Goal: Information Seeking & Learning: Check status

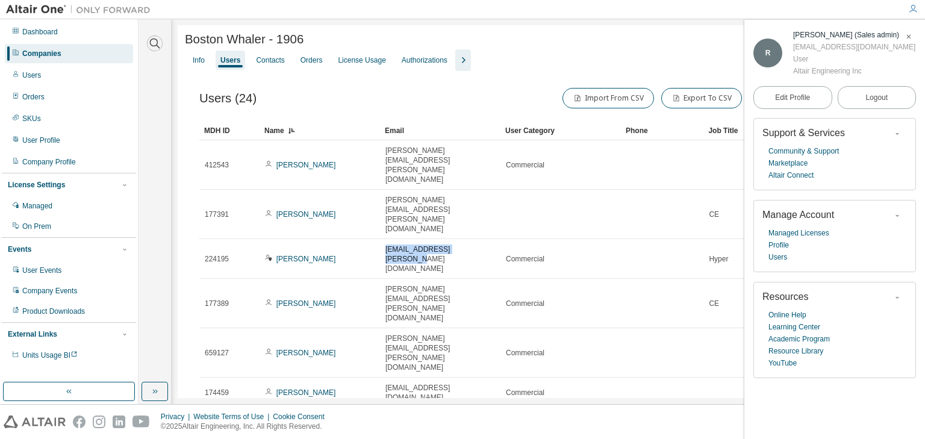
click at [154, 44] on icon "button" at bounding box center [154, 43] width 14 height 14
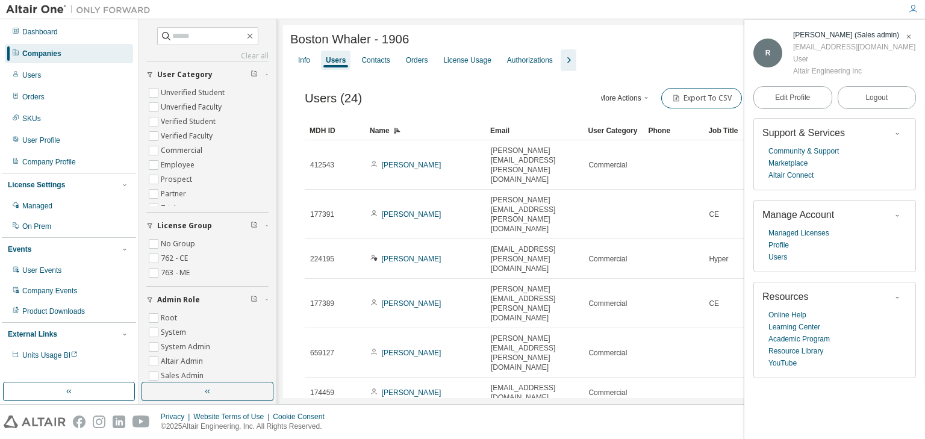
click at [36, 51] on div "Companies" at bounding box center [41, 54] width 39 height 10
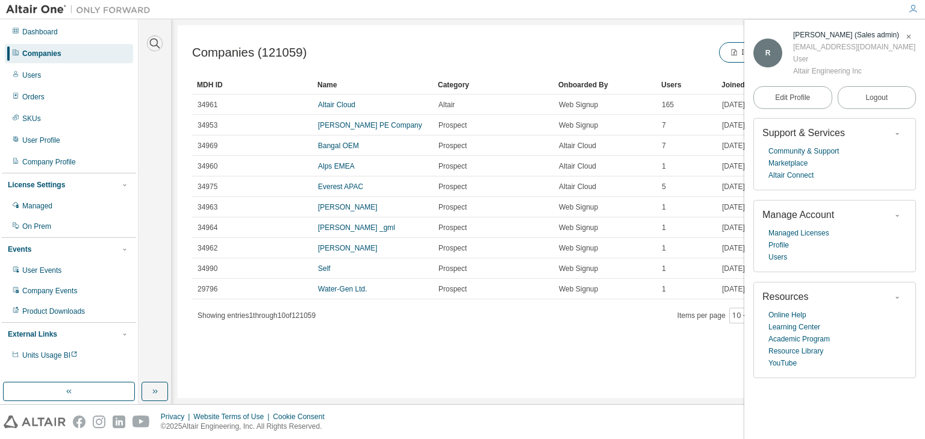
click at [155, 42] on icon "button" at bounding box center [154, 43] width 14 height 14
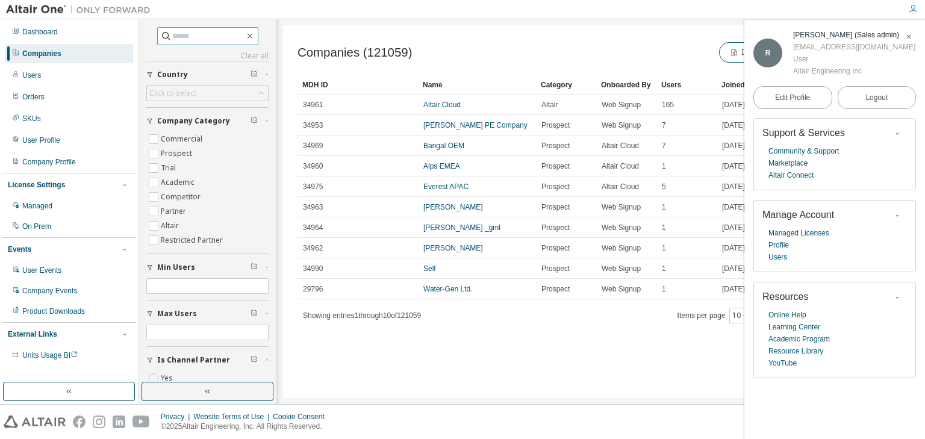
click at [186, 38] on input "text" at bounding box center [208, 36] width 72 height 12
type input "*****"
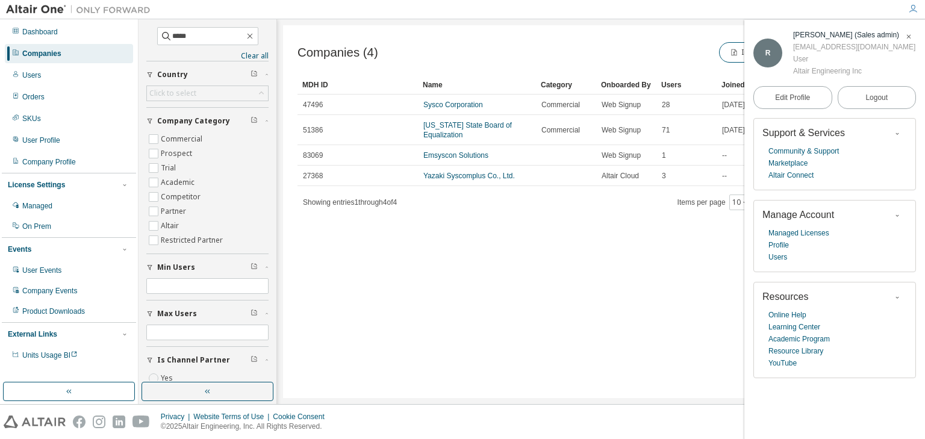
click at [450, 107] on link "Sysco Corporation" at bounding box center [453, 105] width 60 height 8
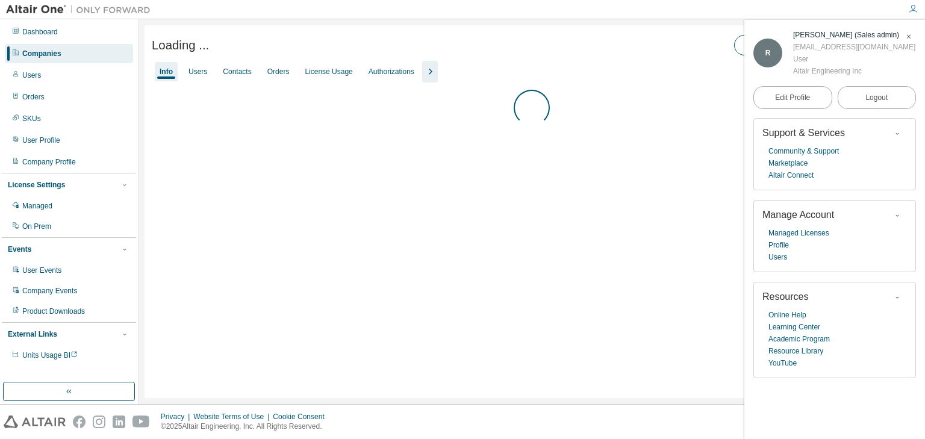
click at [909, 36] on icon "button" at bounding box center [908, 36] width 7 height 7
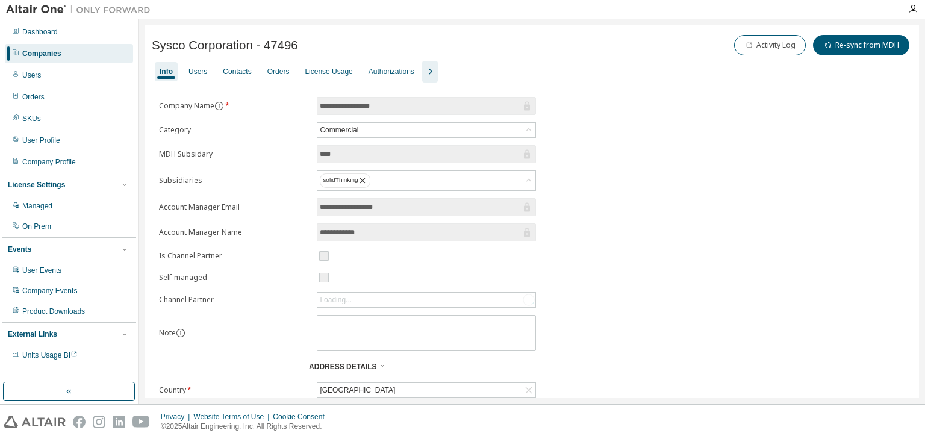
click at [337, 70] on div "License Usage" at bounding box center [329, 72] width 48 height 10
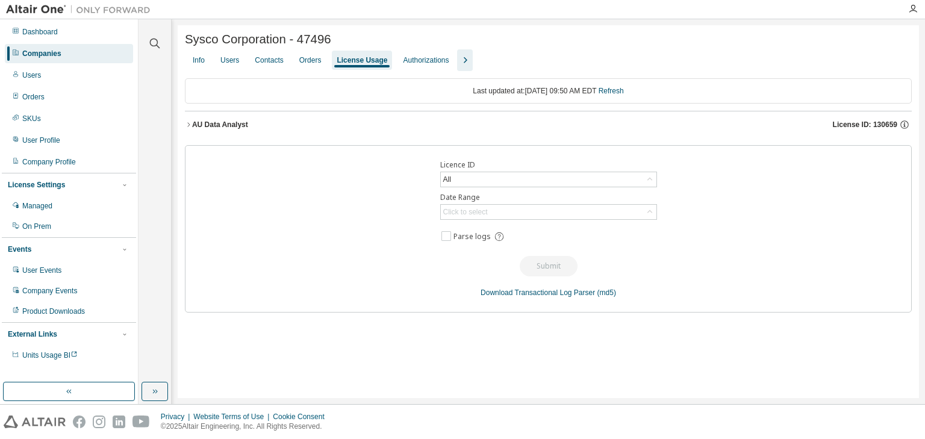
click at [187, 125] on icon "button" at bounding box center [188, 124] width 7 height 7
